Goal: Transaction & Acquisition: Purchase product/service

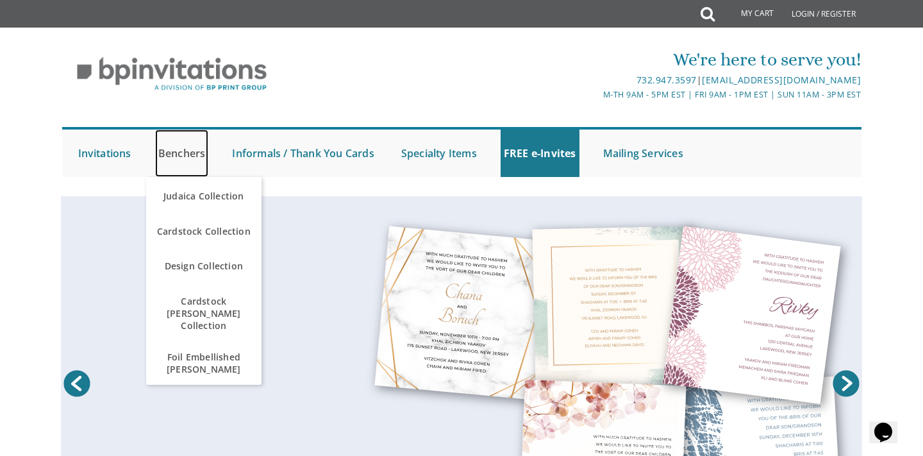
click at [178, 155] on link "Benchers" at bounding box center [182, 153] width 54 height 47
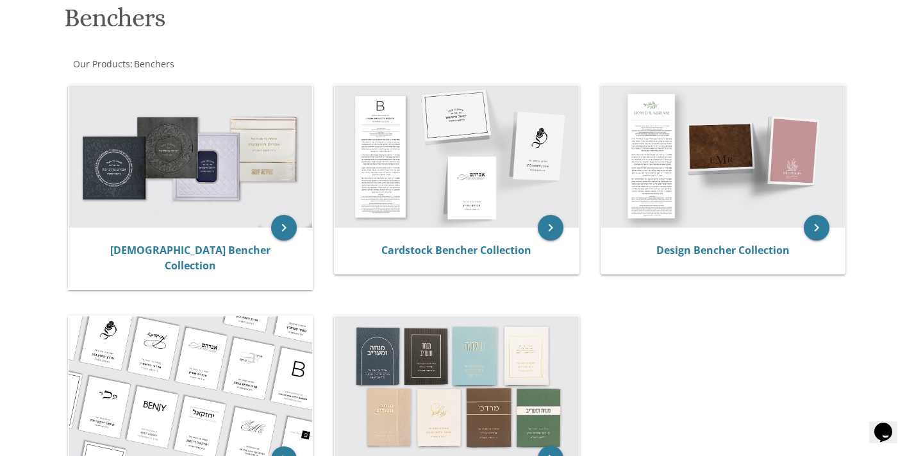
scroll to position [198, 0]
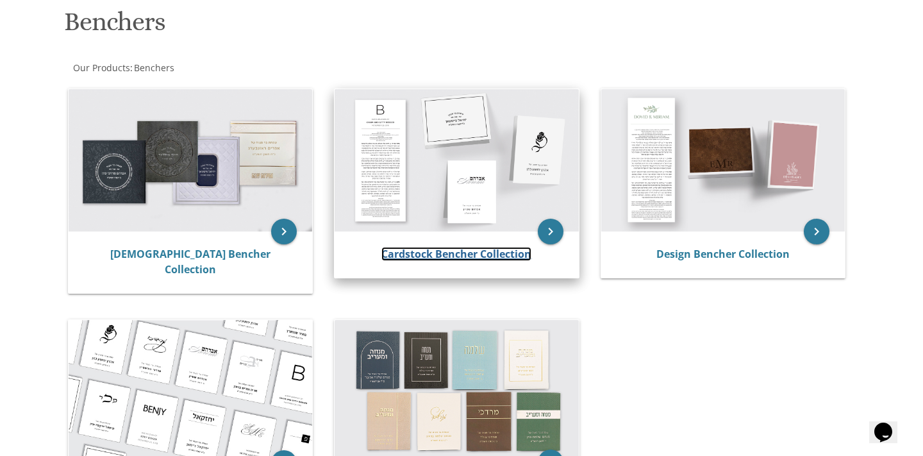
click at [526, 250] on link "Cardstock Bencher Collection" at bounding box center [456, 254] width 150 height 14
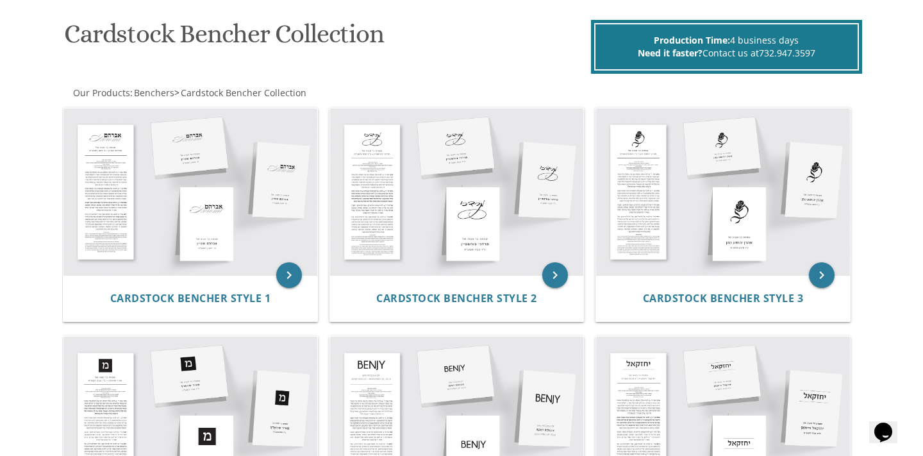
scroll to position [188, 0]
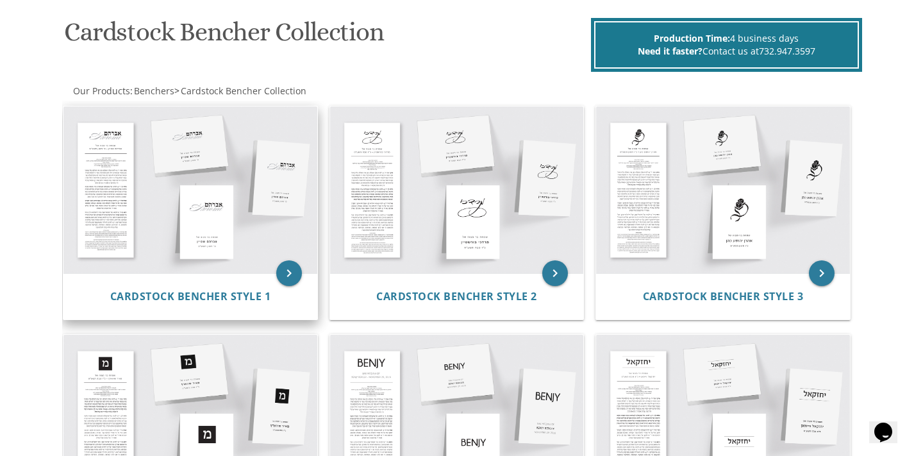
click at [294, 240] on img at bounding box center [190, 189] width 254 height 167
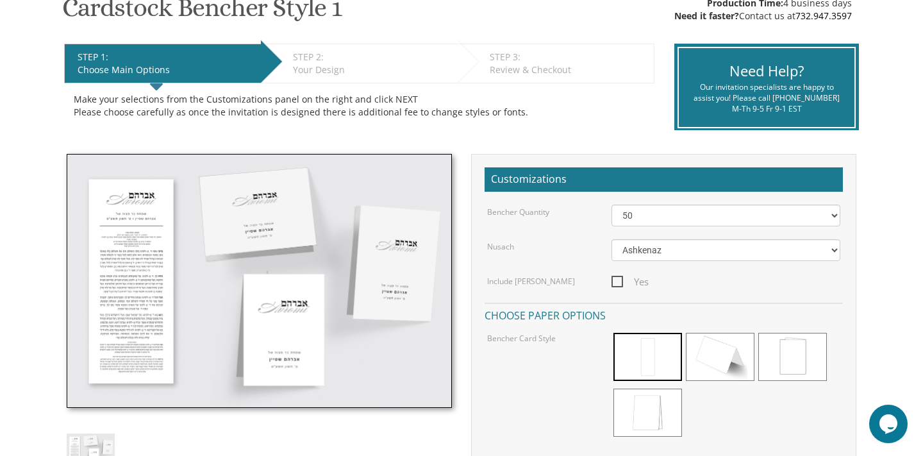
scroll to position [244, 0]
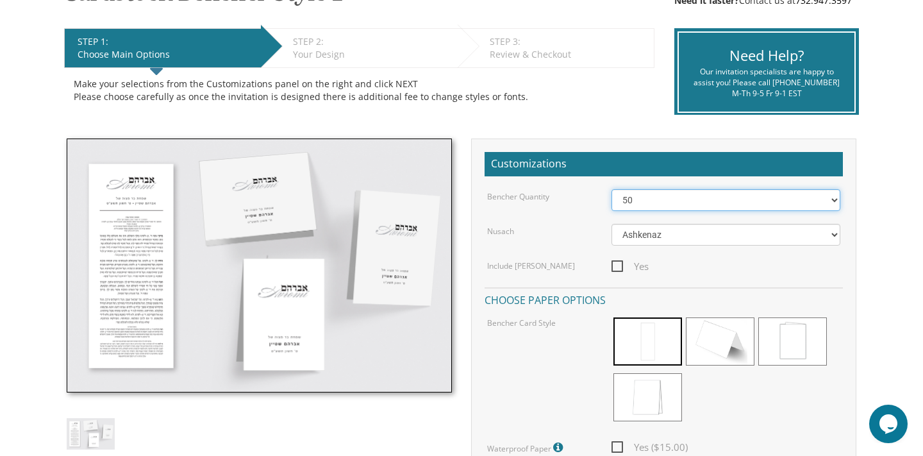
click at [662, 197] on select "50 60 70 80 90 100 125 150 175 200 225 250 275 300 325 350 375 400 425 450 475 …" at bounding box center [727, 200] width 230 height 22
select select "150"
click at [619, 267] on span "Yes" at bounding box center [630, 266] width 37 height 16
click at [619, 267] on input "Yes" at bounding box center [616, 265] width 8 height 8
checkbox input "true"
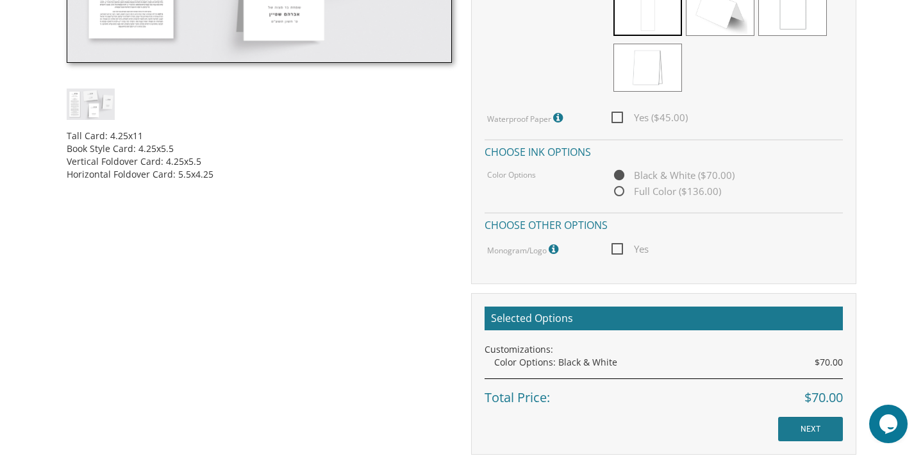
scroll to position [576, 0]
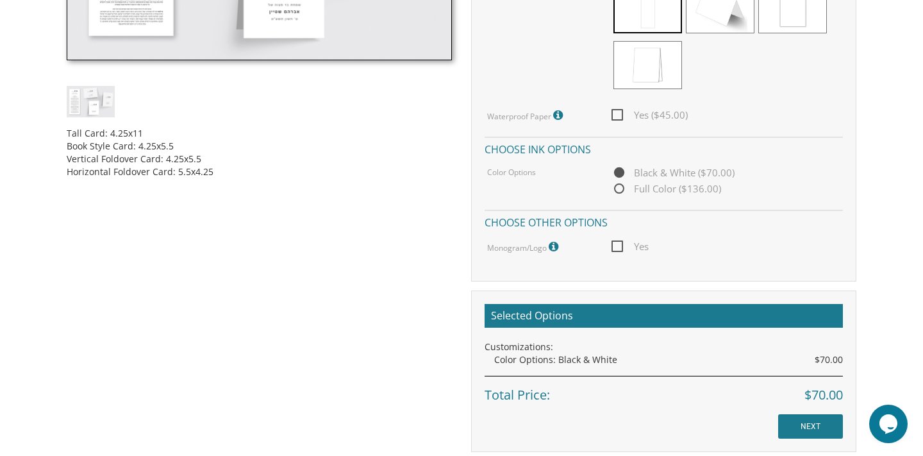
click at [613, 247] on span "Yes" at bounding box center [630, 247] width 37 height 16
click at [613, 247] on input "Yes" at bounding box center [616, 245] width 8 height 8
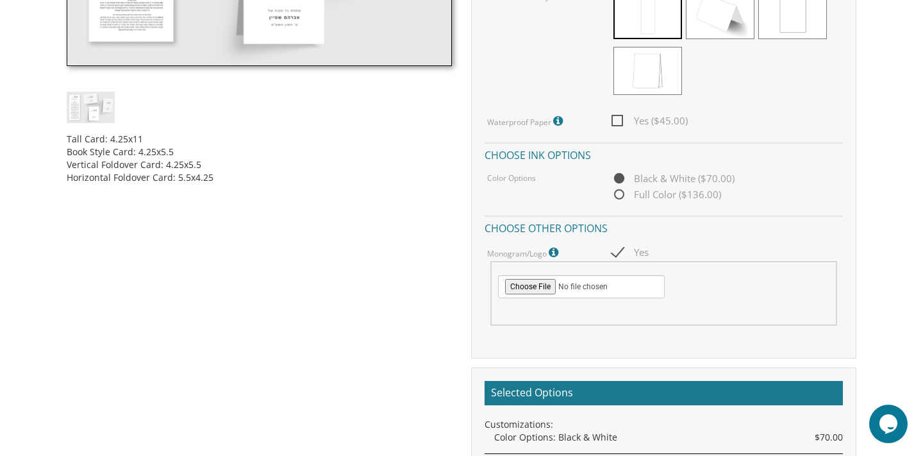
scroll to position [569, 0]
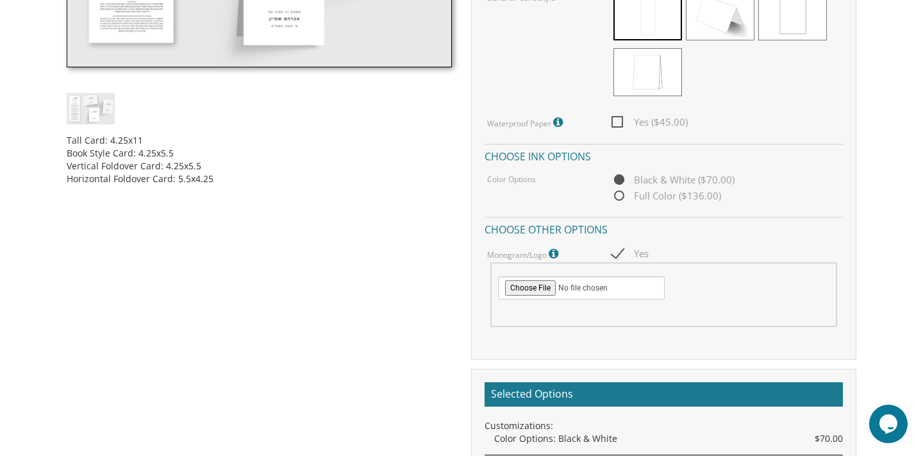
click at [613, 247] on span "Yes" at bounding box center [630, 254] width 37 height 16
click at [613, 248] on input "Yes" at bounding box center [616, 252] width 8 height 8
checkbox input "false"
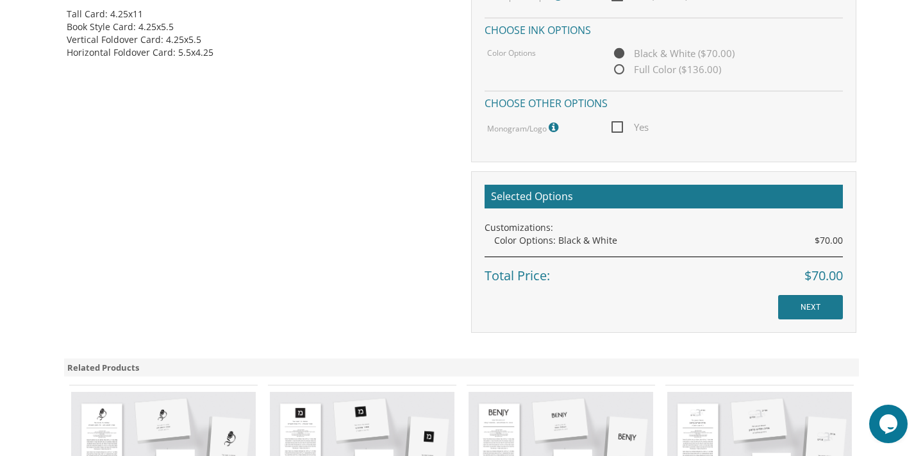
scroll to position [819, 0]
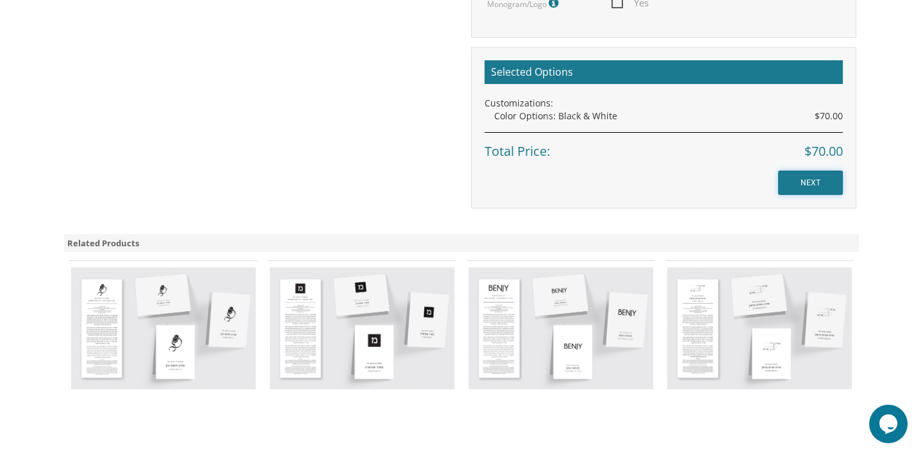
click at [803, 177] on input "NEXT" at bounding box center [810, 183] width 65 height 24
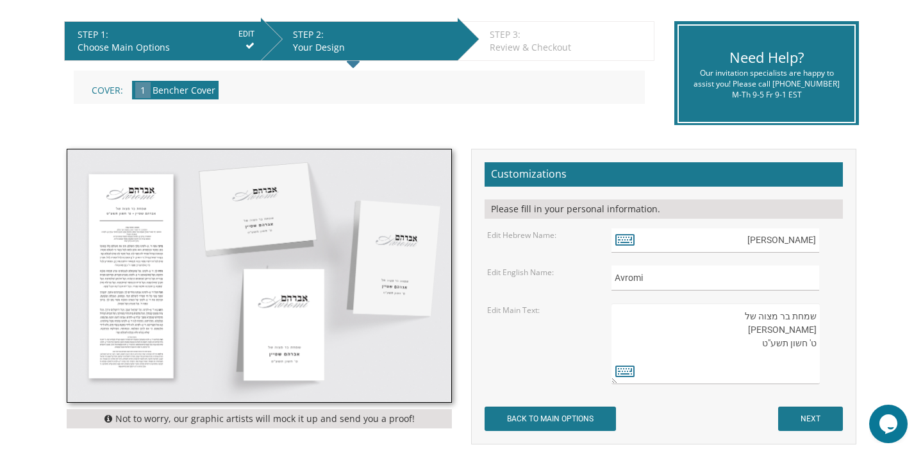
scroll to position [271, 0]
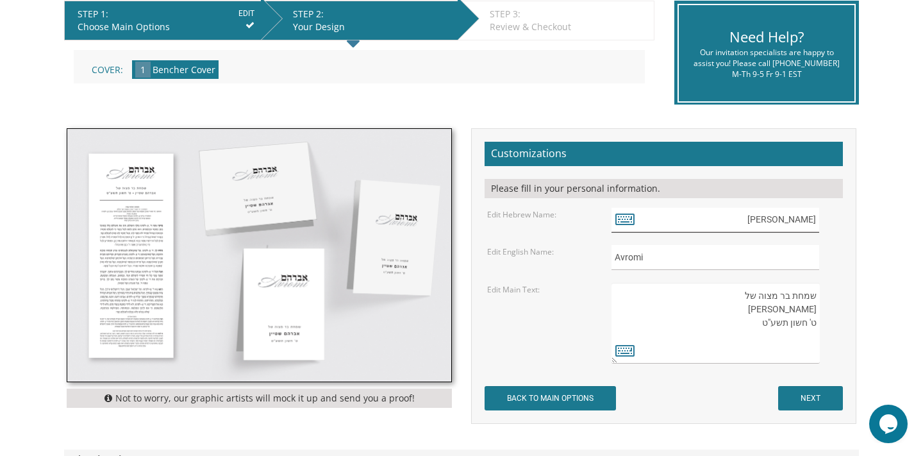
drag, startPoint x: 772, startPoint y: 213, endPoint x: 767, endPoint y: 233, distance: 19.9
click at [767, 233] on form "Customizations Please fill in your personal information. Edit Hebrew Name: אברהם" at bounding box center [664, 276] width 358 height 269
click at [614, 223] on input "text" at bounding box center [716, 220] width 208 height 25
click at [624, 222] on icon at bounding box center [624, 219] width 19 height 18
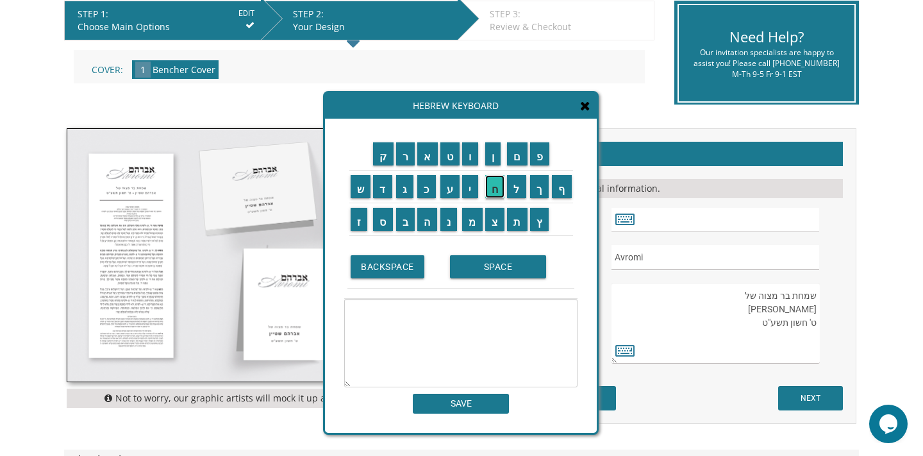
click at [493, 194] on input "ח" at bounding box center [495, 186] width 20 height 23
click at [451, 220] on input "נ" at bounding box center [448, 219] width 17 height 23
click at [431, 222] on input "ה" at bounding box center [427, 219] width 20 height 23
click at [426, 163] on input "א" at bounding box center [427, 153] width 21 height 23
click at [519, 185] on input "ל" at bounding box center [516, 186] width 19 height 23
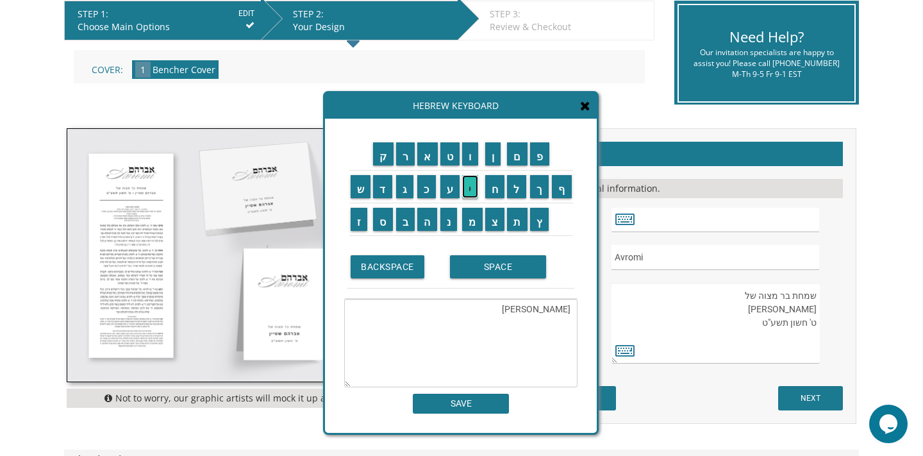
click at [473, 189] on input "י" at bounding box center [470, 186] width 16 height 23
type textarea "חנה אלי"
click at [483, 404] on input "SAVE" at bounding box center [461, 404] width 96 height 20
type input "חנה אלי"
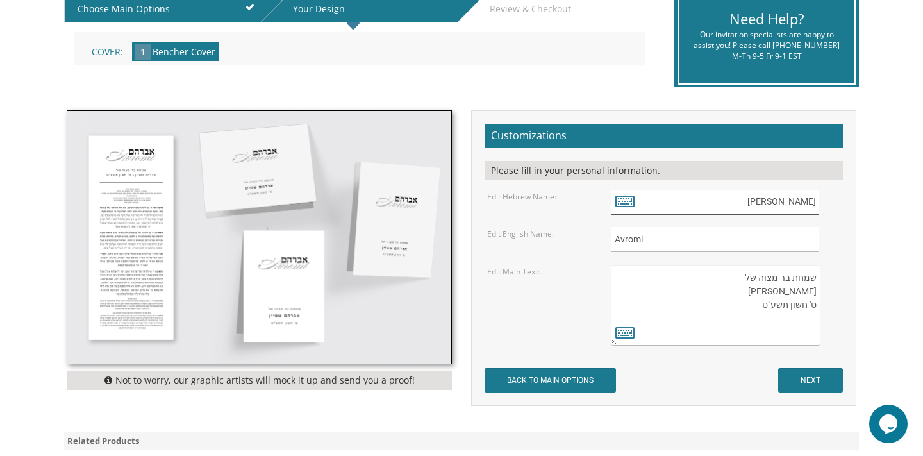
scroll to position [0, 0]
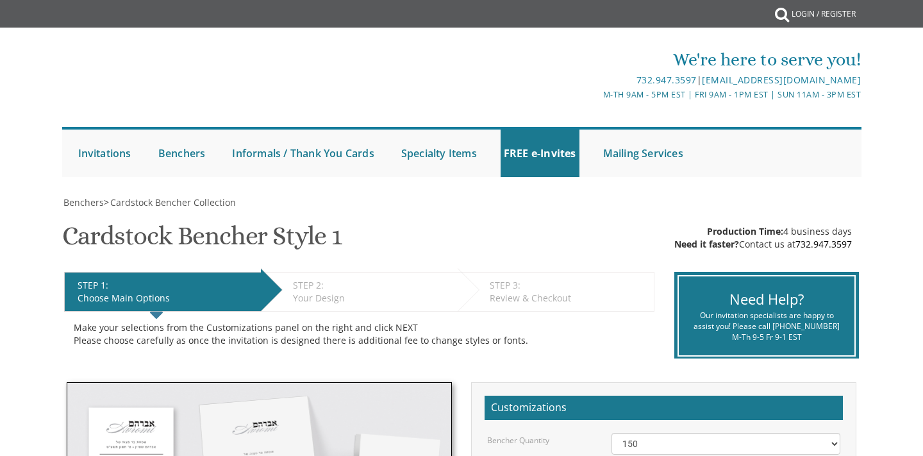
select select "150"
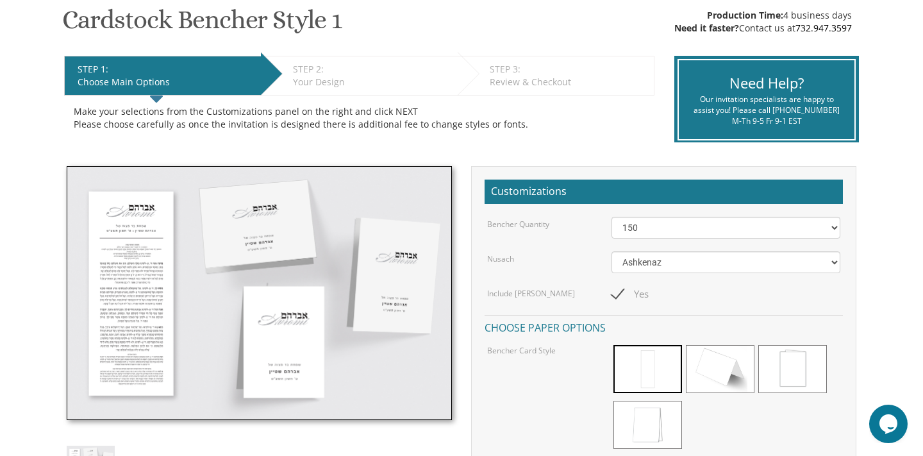
scroll to position [148, 0]
